Goal: Check status: Check status

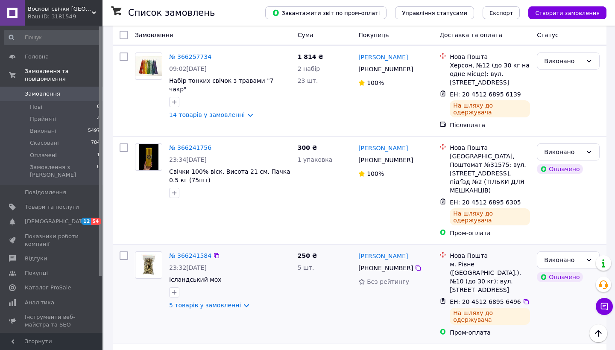
scroll to position [950, 0]
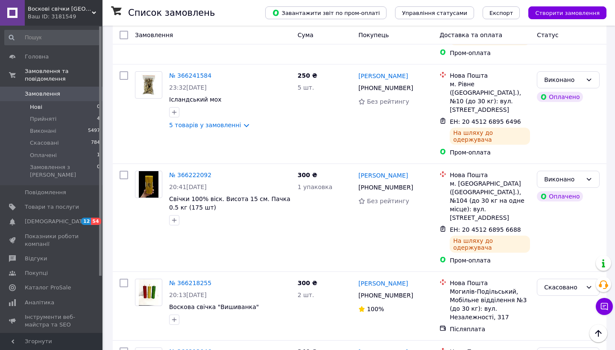
click at [69, 104] on li "Нові 0" at bounding box center [52, 107] width 105 height 12
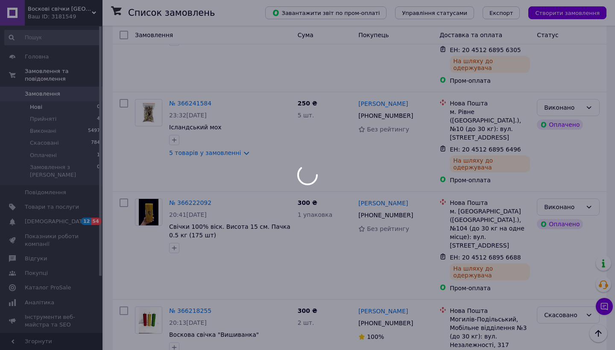
click at [64, 183] on div at bounding box center [307, 175] width 615 height 350
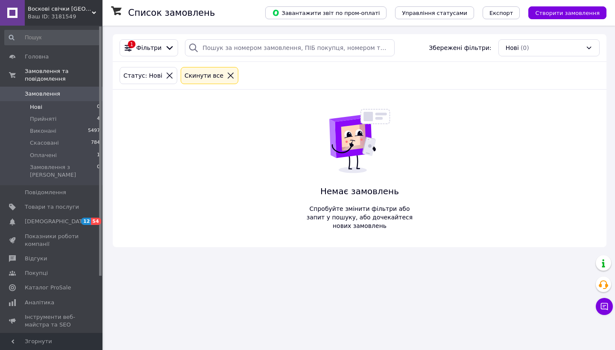
click at [70, 94] on span "Замовлення" at bounding box center [52, 94] width 54 height 8
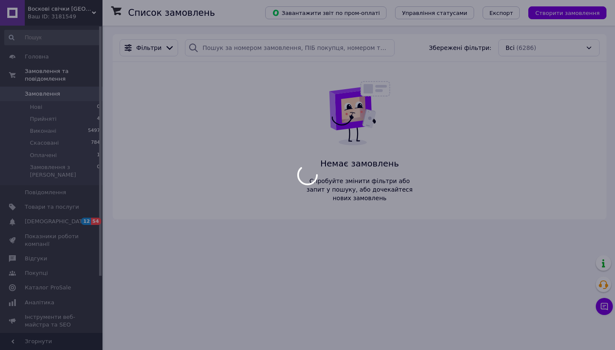
click at [82, 104] on div at bounding box center [307, 175] width 615 height 350
click at [91, 93] on div at bounding box center [307, 175] width 615 height 350
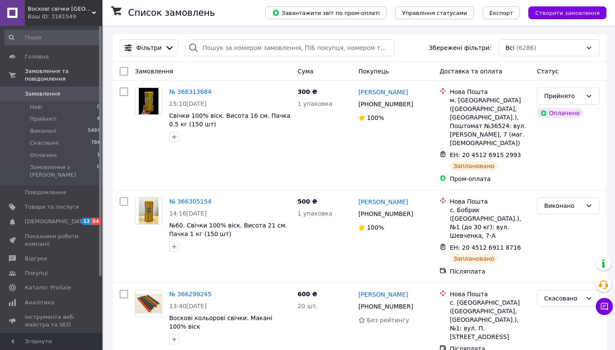
click at [79, 95] on span "0" at bounding box center [90, 94] width 23 height 8
